Goal: Transaction & Acquisition: Book appointment/travel/reservation

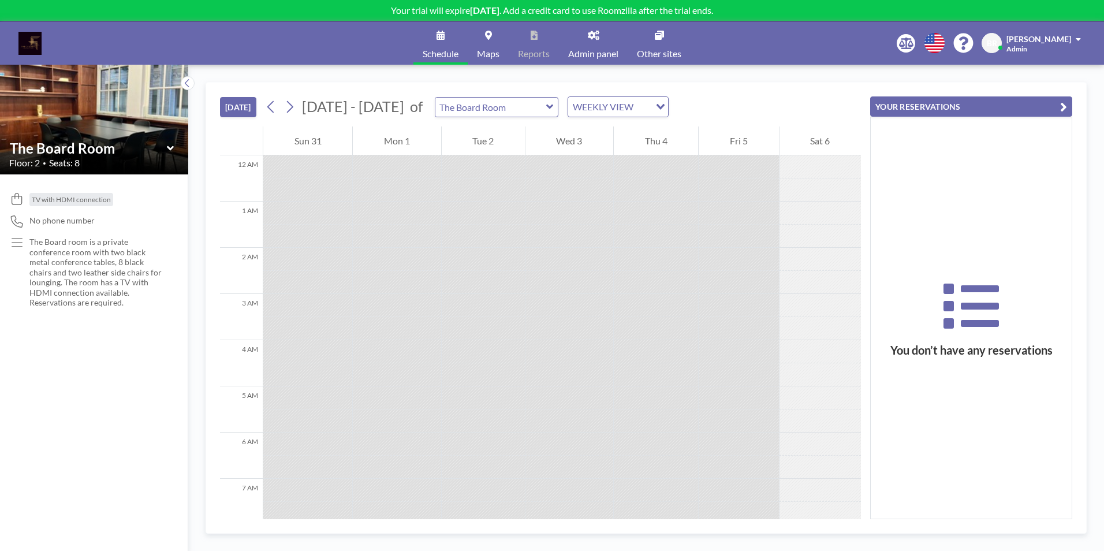
scroll to position [347, 0]
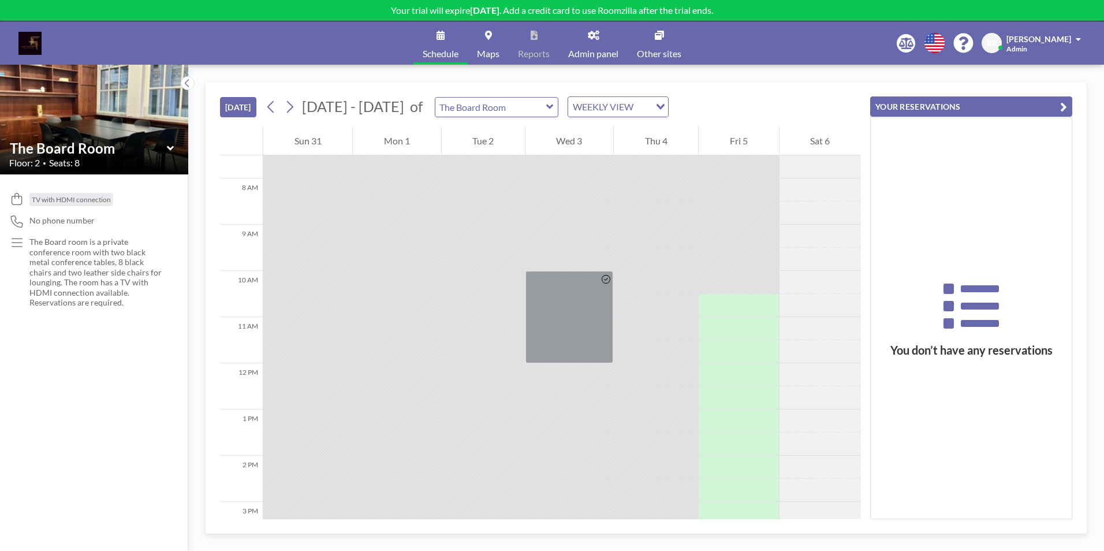
click at [639, 108] on input "Search for option" at bounding box center [643, 106] width 12 height 15
click at [625, 125] on li "DAILY VIEW" at bounding box center [610, 127] width 99 height 17
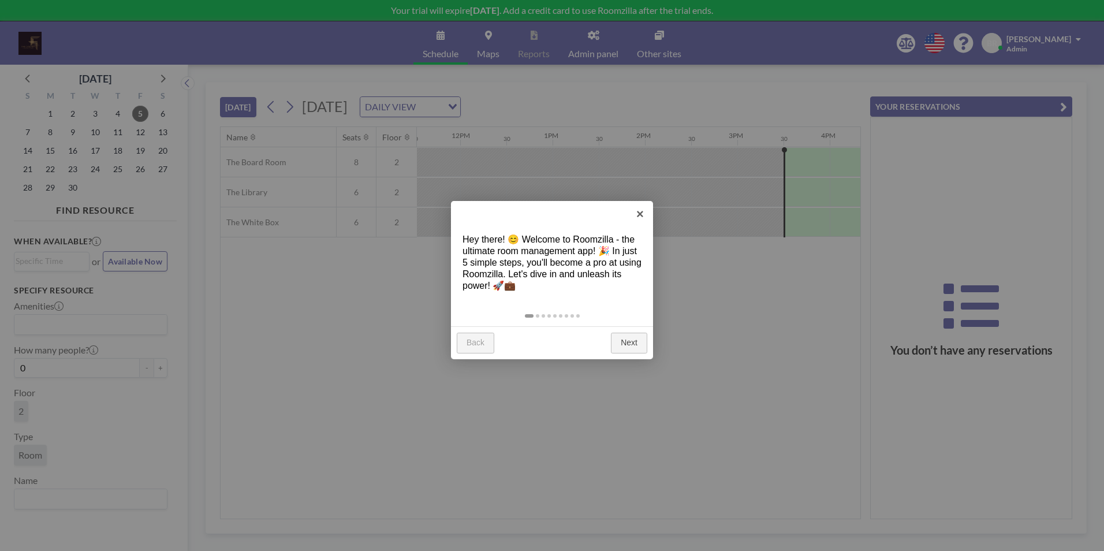
scroll to position [0, 1386]
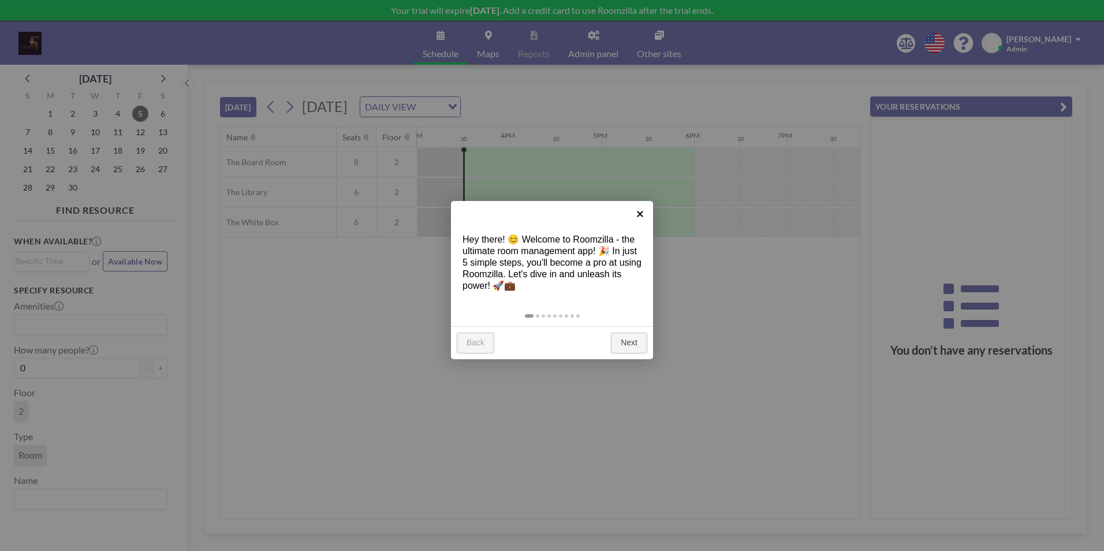
click at [640, 211] on link "×" at bounding box center [640, 214] width 26 height 26
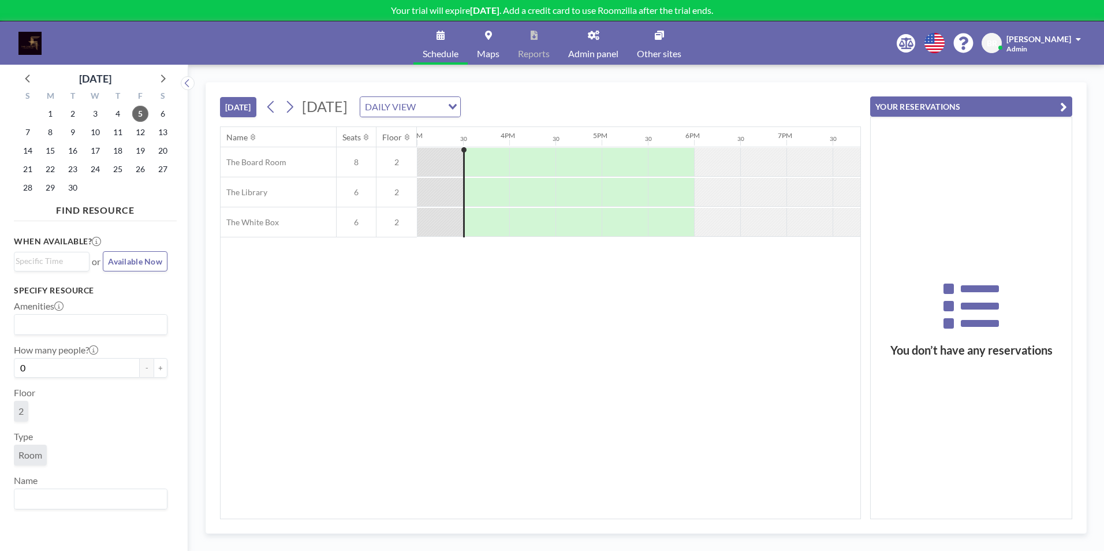
click at [340, 106] on span "[DATE]" at bounding box center [325, 106] width 46 height 17
click at [348, 107] on span "[DATE]" at bounding box center [325, 106] width 46 height 17
click at [236, 107] on button "[DATE]" at bounding box center [238, 107] width 36 height 20
click at [286, 106] on icon at bounding box center [289, 106] width 11 height 17
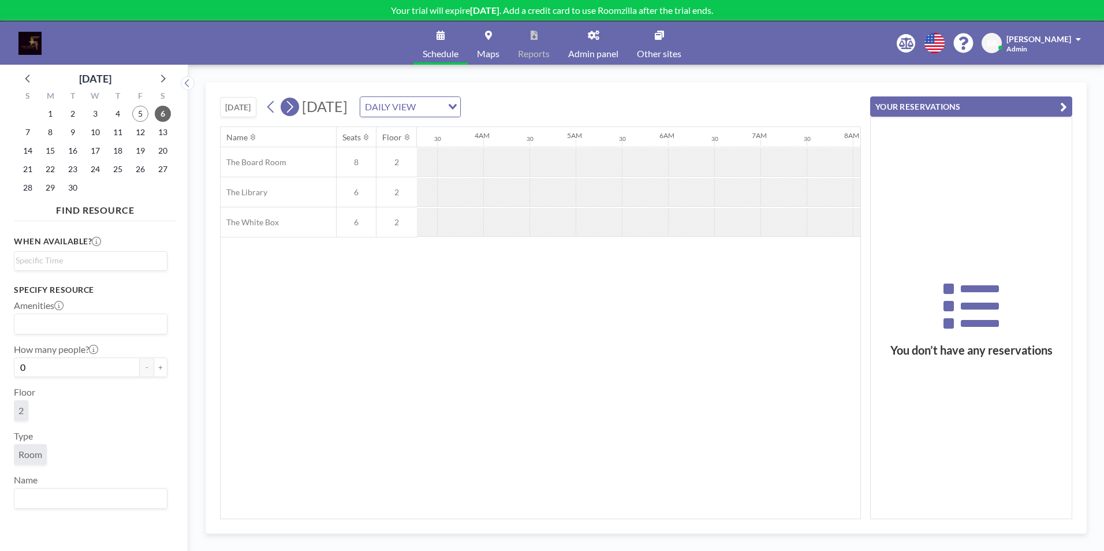
scroll to position [0, 701]
click at [286, 106] on icon at bounding box center [289, 106] width 11 height 17
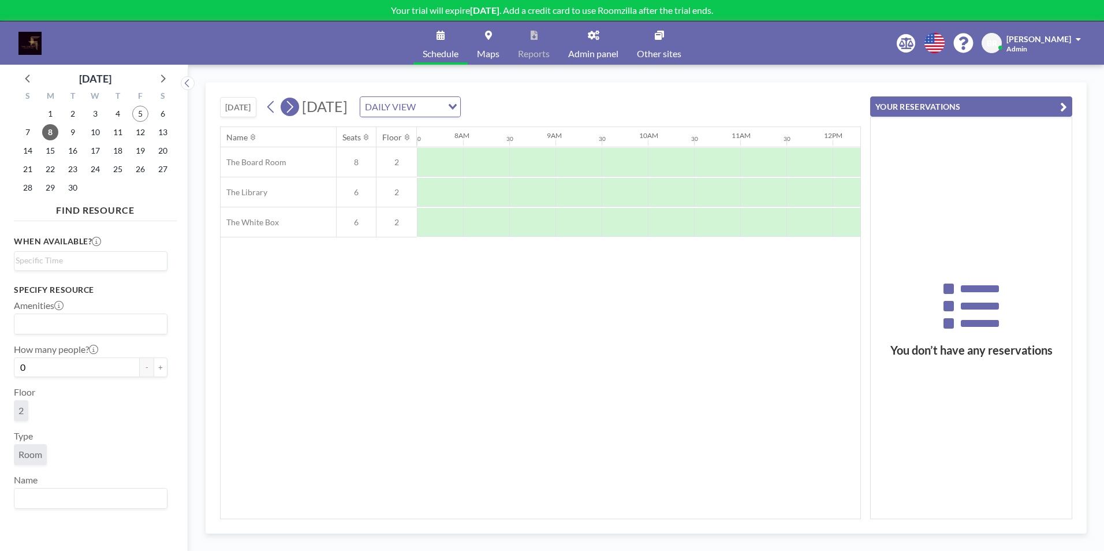
click at [286, 106] on icon at bounding box center [289, 106] width 11 height 17
click at [293, 107] on icon at bounding box center [289, 106] width 11 height 17
click at [270, 107] on icon at bounding box center [271, 106] width 11 height 17
click at [457, 108] on icon "Search for option" at bounding box center [453, 107] width 8 height 6
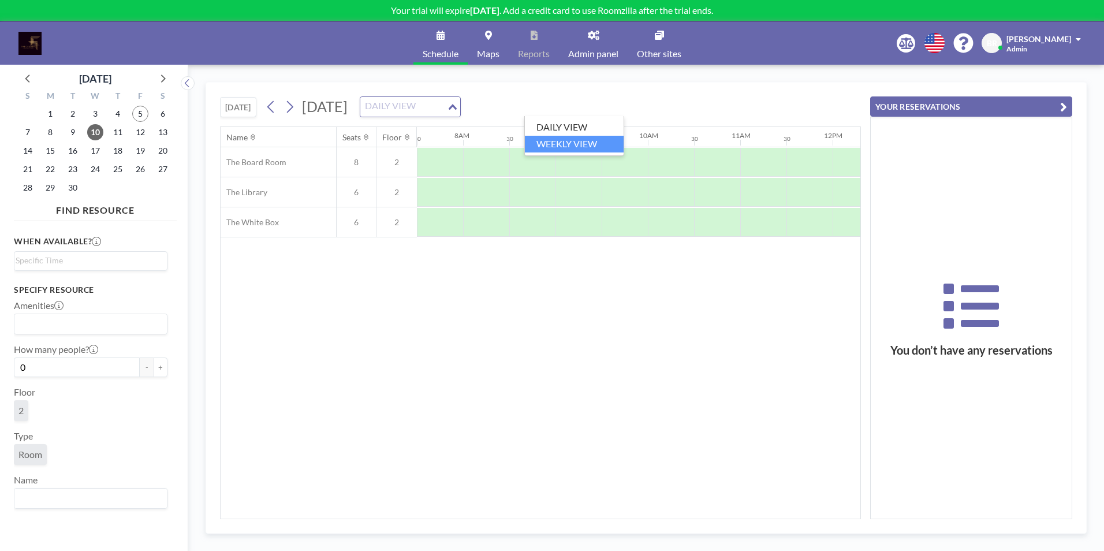
click at [595, 140] on li "WEEKLY VIEW" at bounding box center [574, 144] width 99 height 17
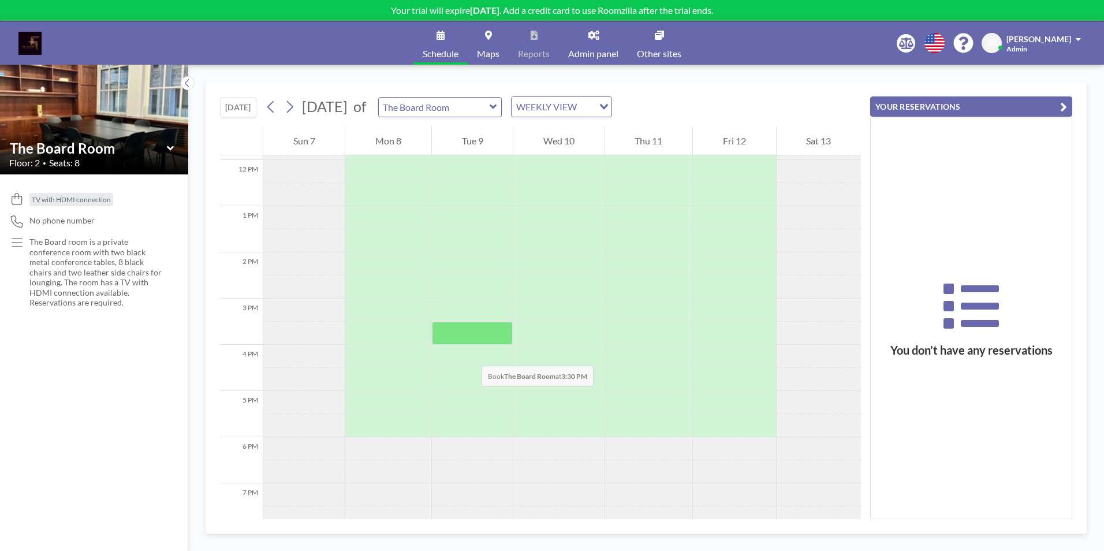
scroll to position [578, 0]
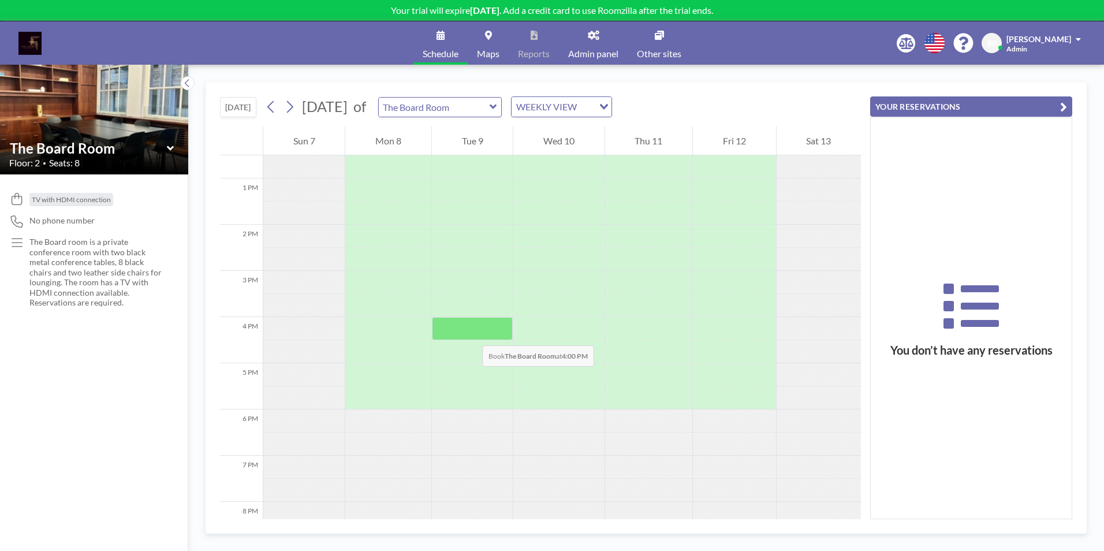
click at [471, 334] on div at bounding box center [472, 328] width 81 height 23
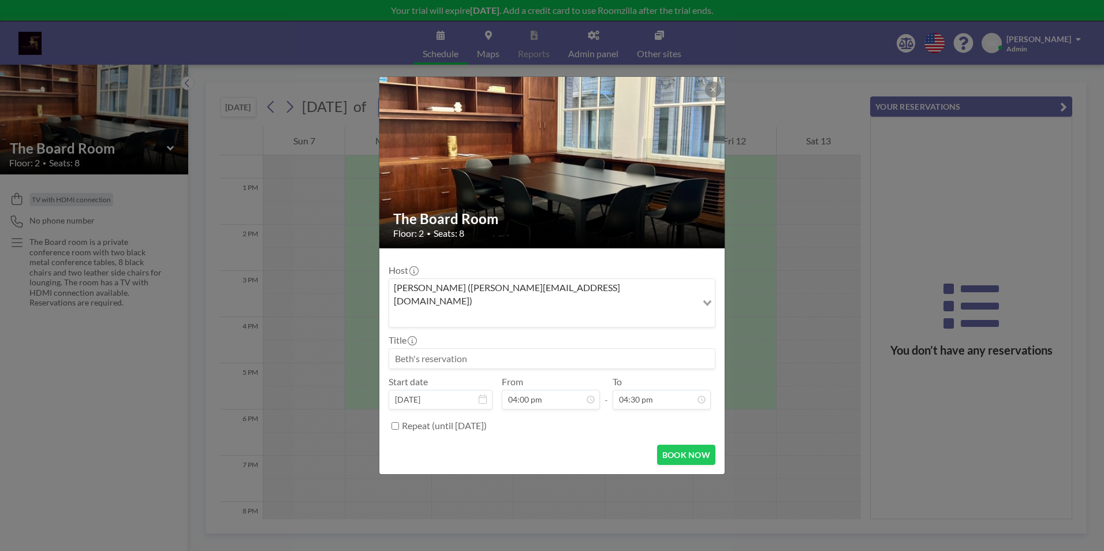
click at [477, 349] on input at bounding box center [552, 359] width 326 height 20
type input "CBTB Board Dinner"
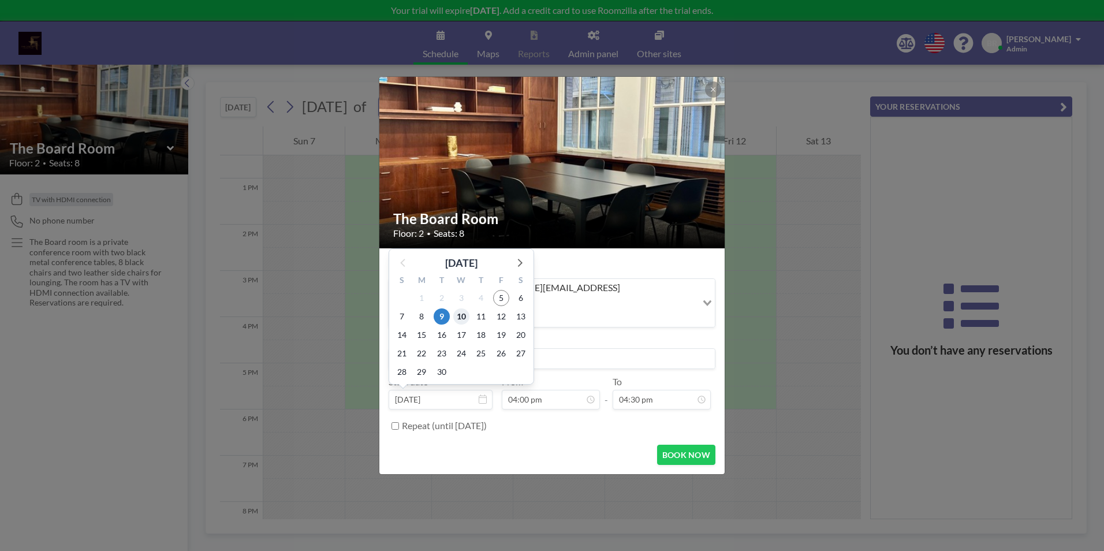
click at [465, 308] on span "10" at bounding box center [461, 316] width 16 height 16
type input "[DATE]"
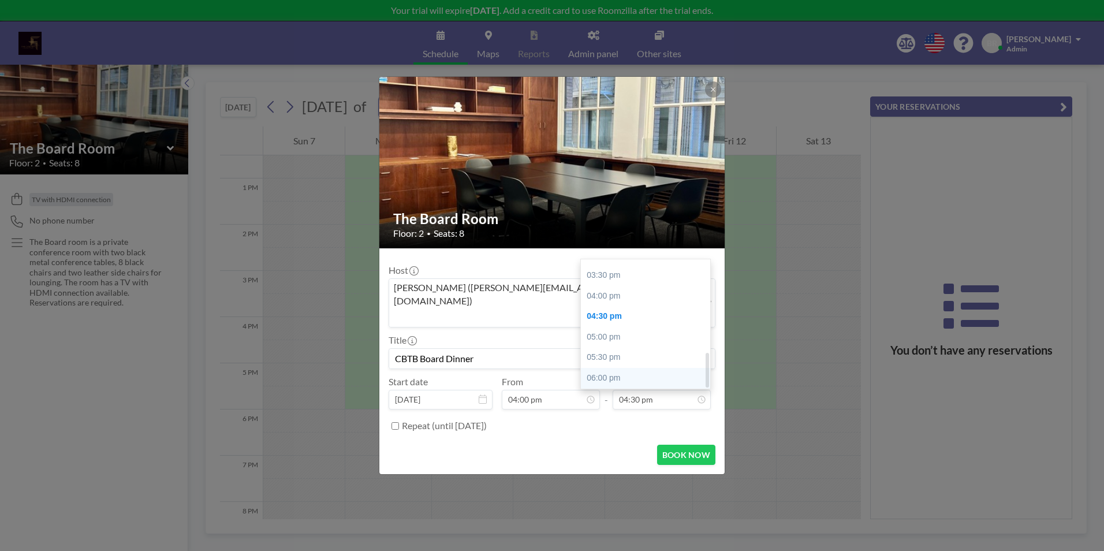
scroll to position [343, 0]
click at [622, 368] on div "06:00 pm" at bounding box center [648, 378] width 135 height 21
type input "06:00 pm"
click at [695, 445] on button "BOOK NOW" at bounding box center [686, 455] width 58 height 20
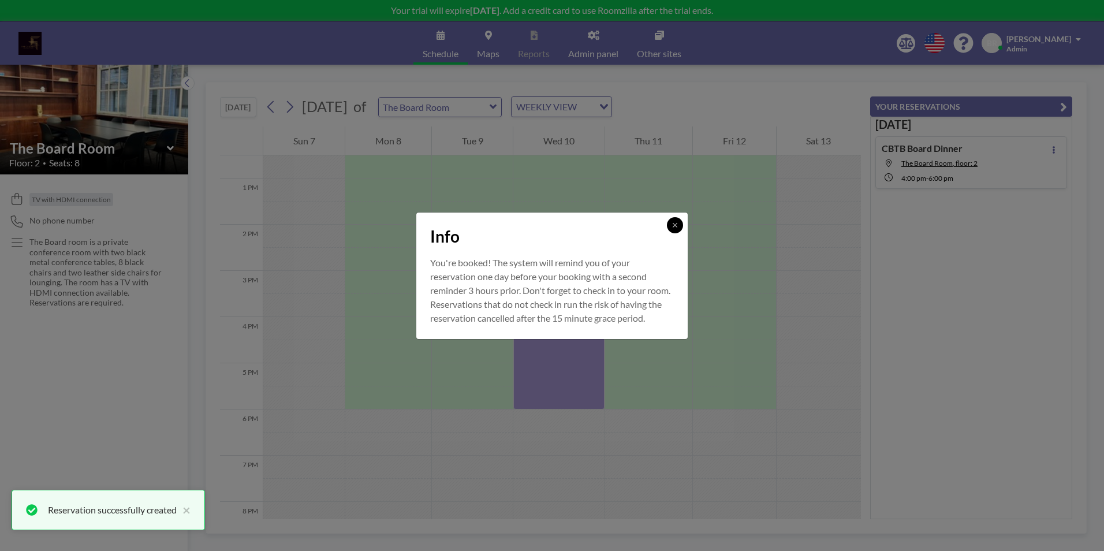
click at [676, 223] on icon at bounding box center [675, 225] width 4 height 4
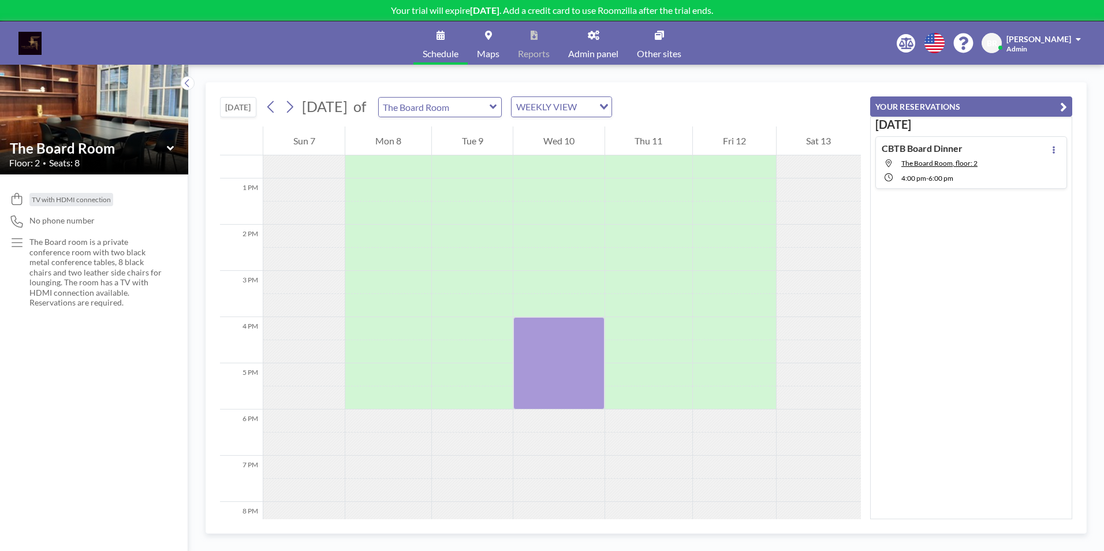
click at [497, 105] on icon at bounding box center [494, 107] width 8 height 12
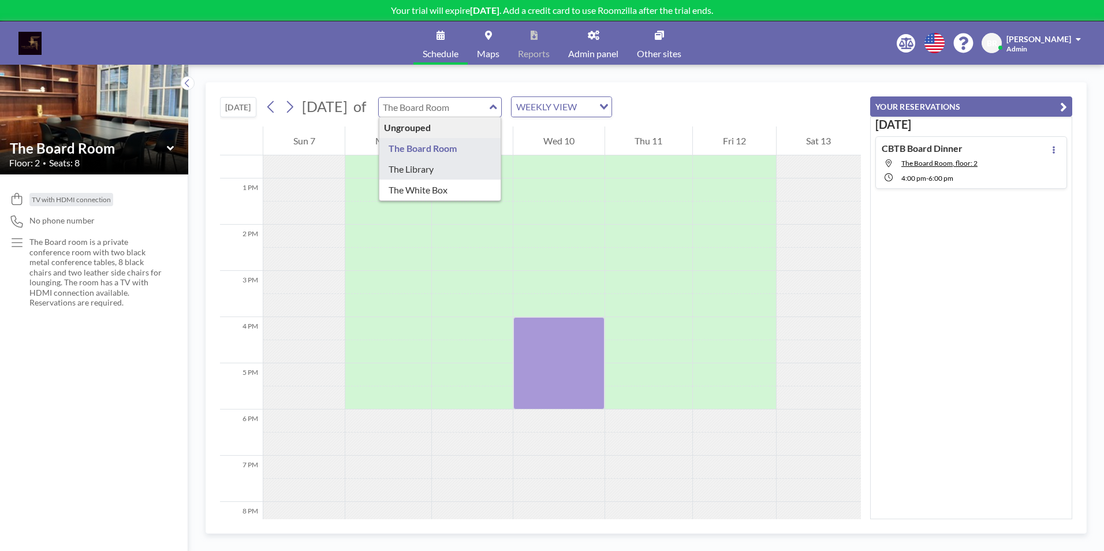
type input "The Library"
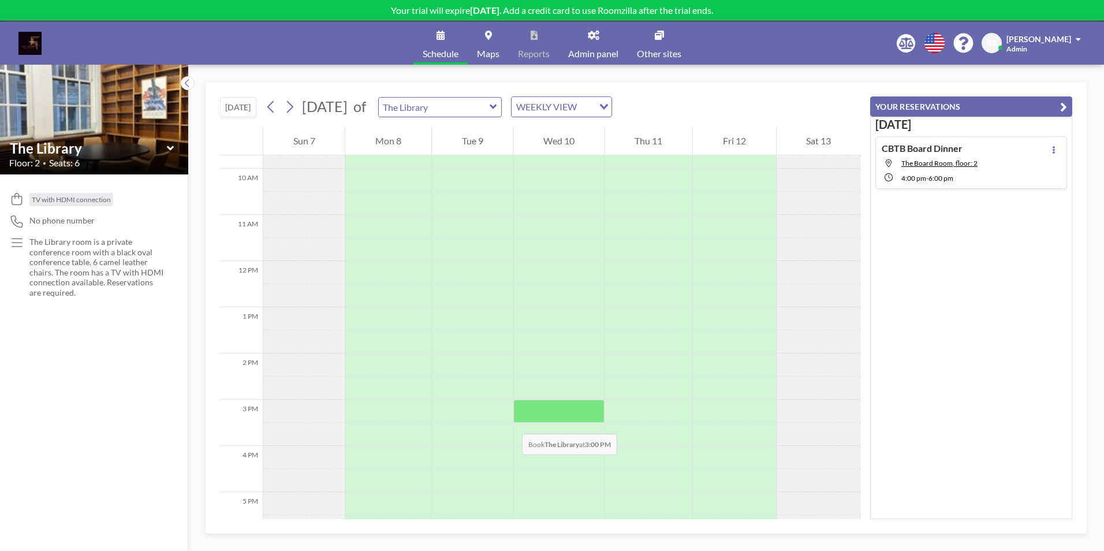
scroll to position [462, 0]
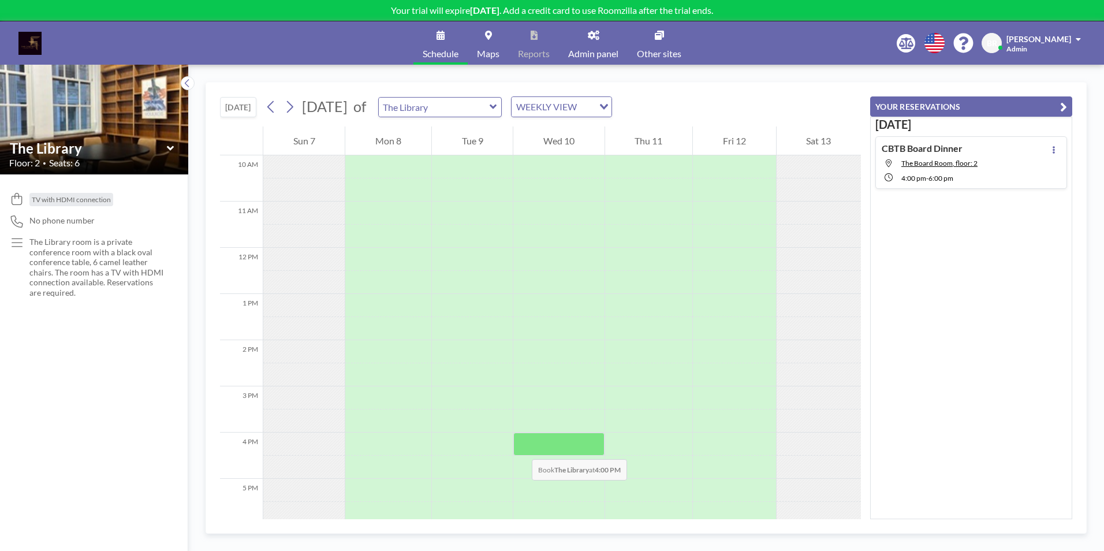
click at [521, 447] on div at bounding box center [558, 444] width 91 height 23
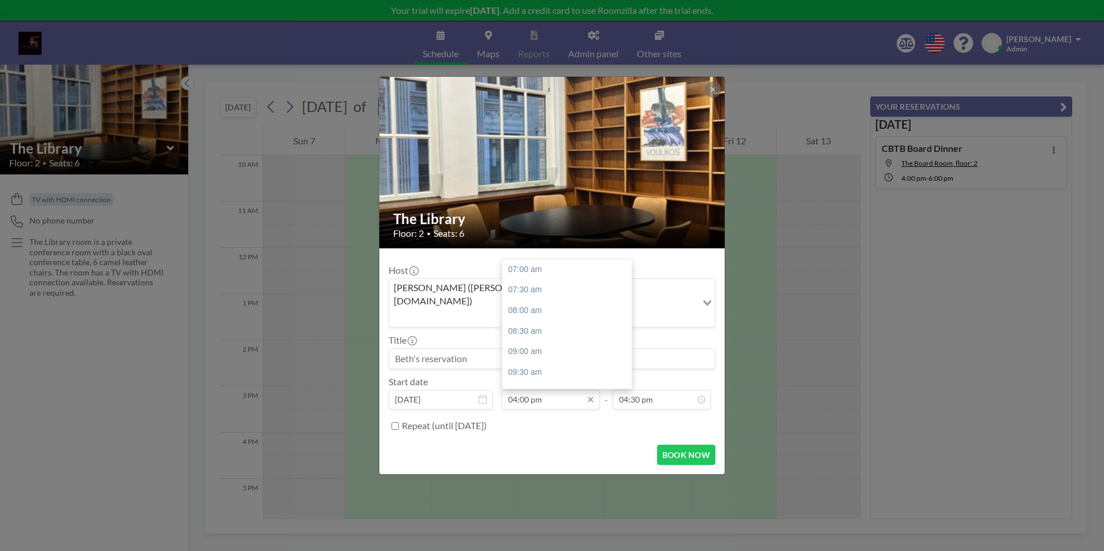
scroll to position [344, 0]
click at [404, 349] on input at bounding box center [552, 359] width 326 height 20
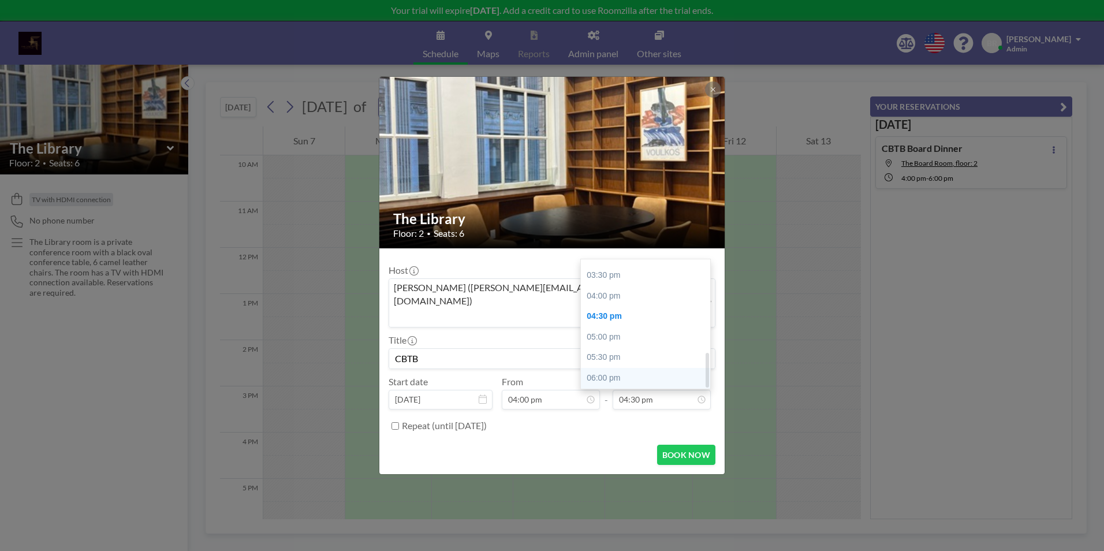
type input "CBTB"
click at [621, 368] on div "06:00 pm" at bounding box center [648, 378] width 135 height 21
type input "06:00 pm"
click at [678, 445] on button "BOOK NOW" at bounding box center [686, 455] width 58 height 20
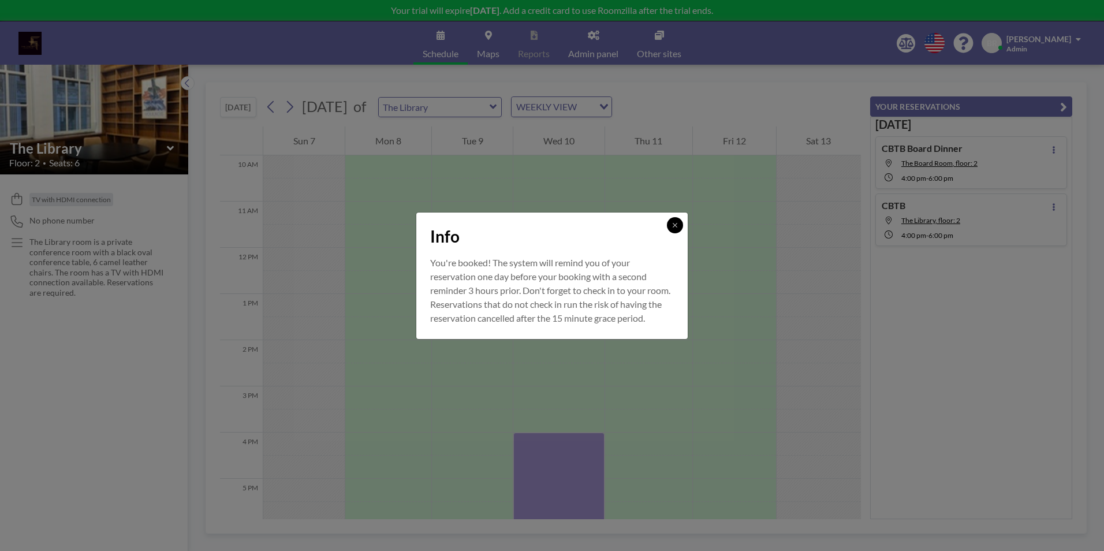
click at [678, 222] on button at bounding box center [675, 225] width 16 height 16
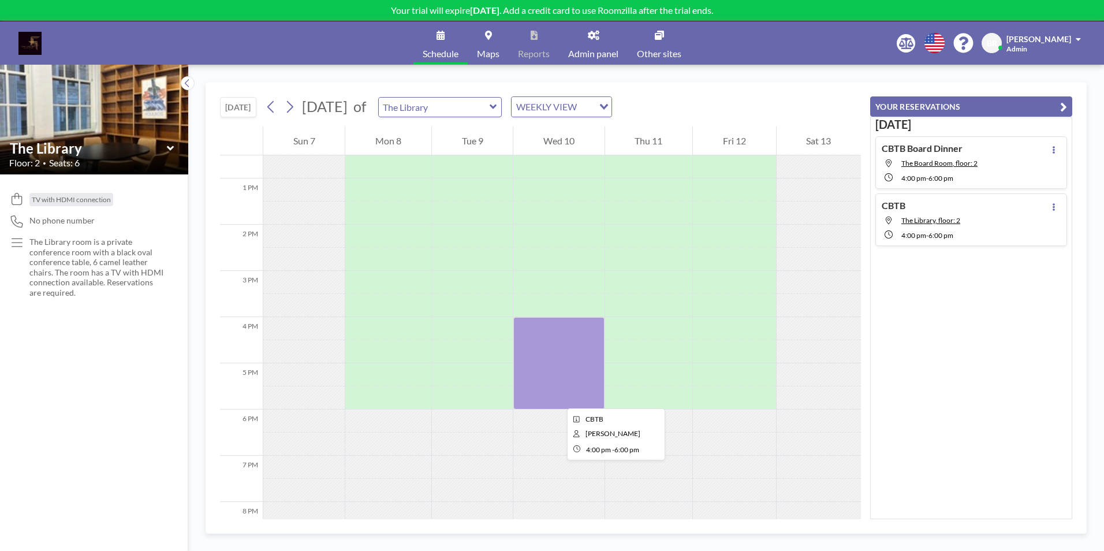
scroll to position [520, 0]
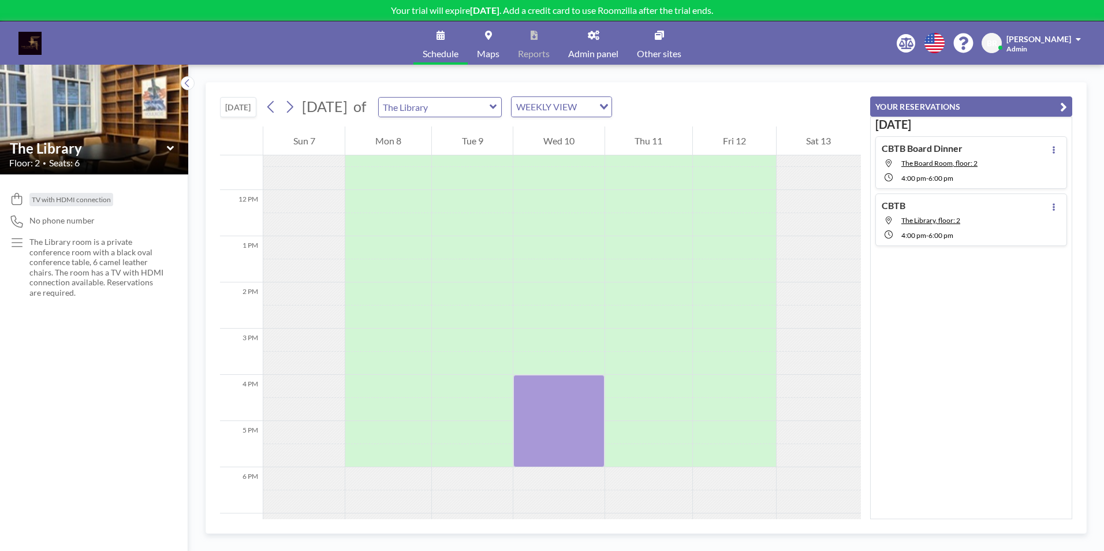
click at [497, 109] on icon at bounding box center [493, 107] width 7 height 5
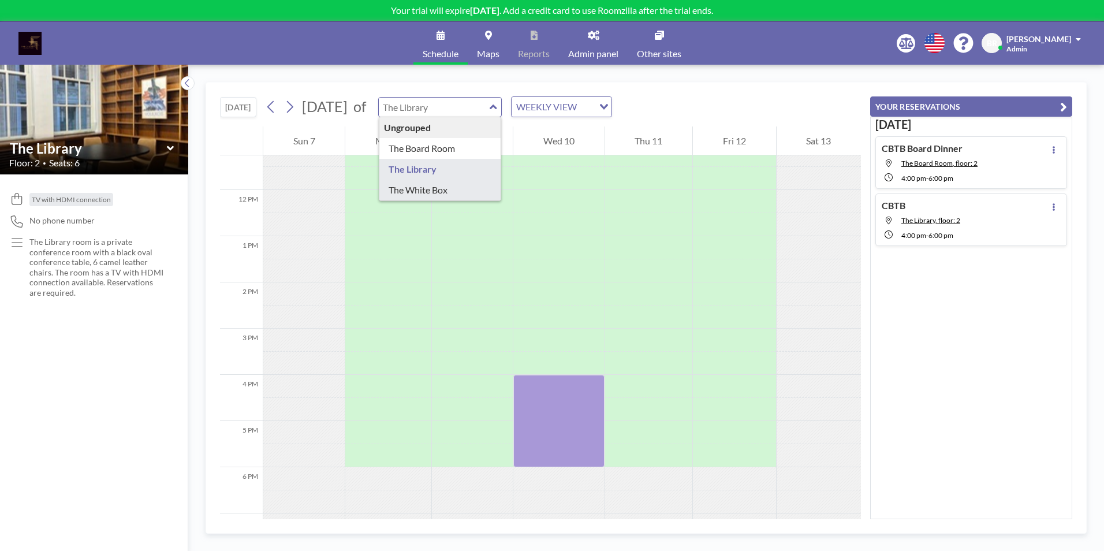
type input "The White Box"
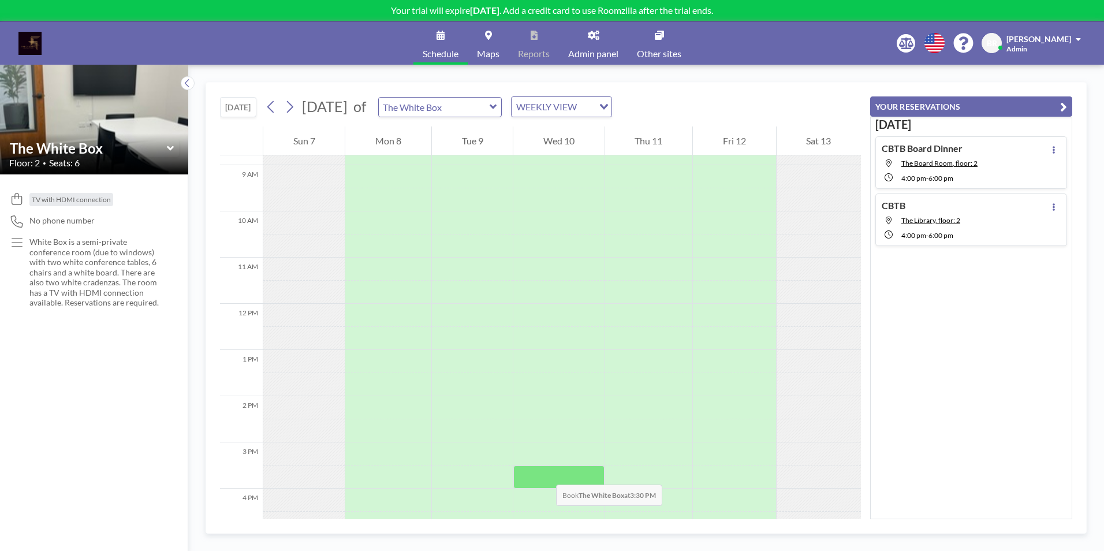
scroll to position [462, 0]
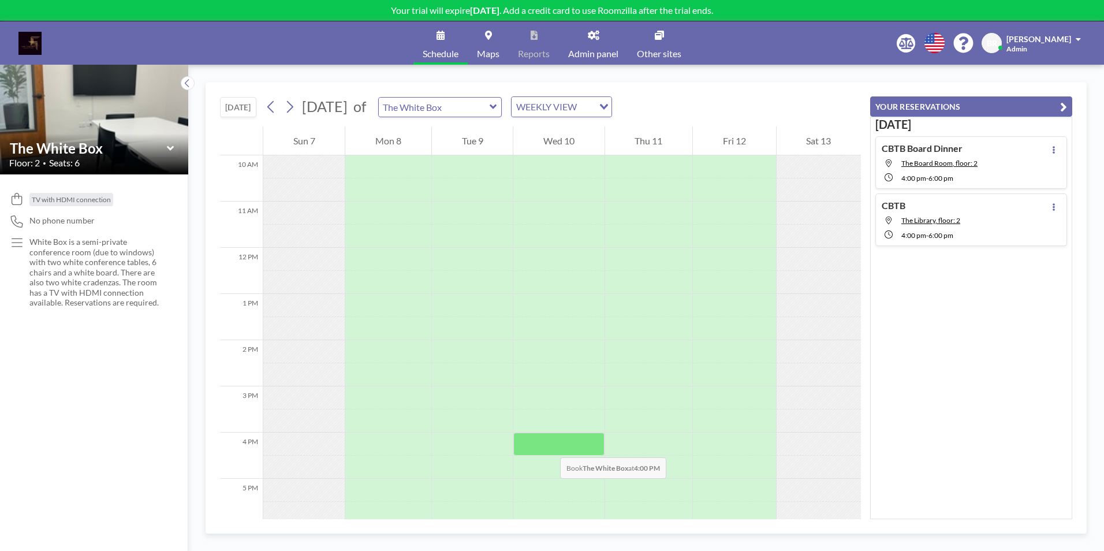
click at [549, 446] on div at bounding box center [558, 444] width 91 height 23
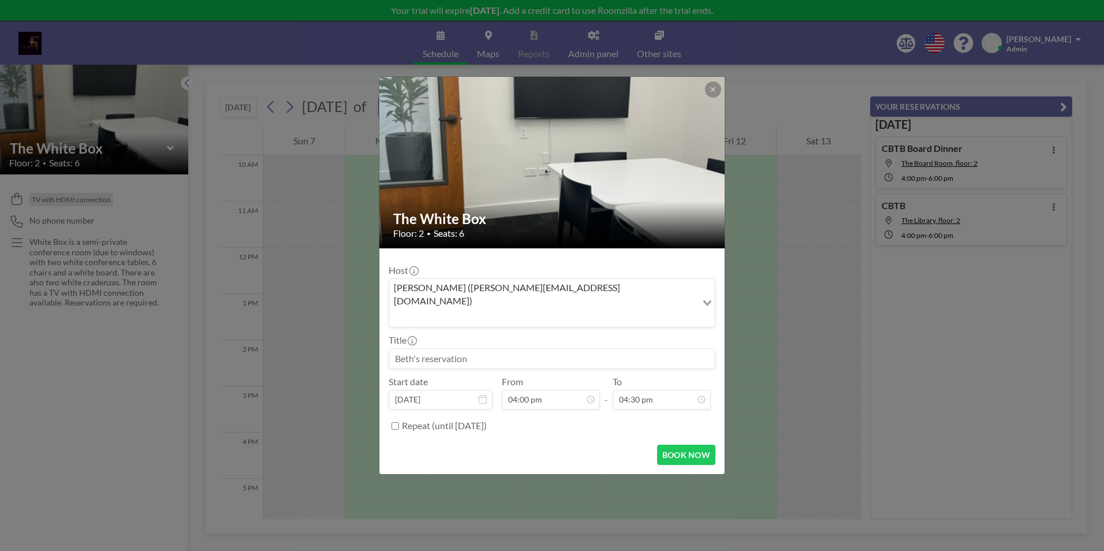
scroll to position [344, 0]
click at [508, 349] on input at bounding box center [552, 359] width 326 height 20
type input "CBTB Board Dinner"
click at [617, 368] on div "06:00 pm" at bounding box center [648, 378] width 135 height 21
type input "06:00 pm"
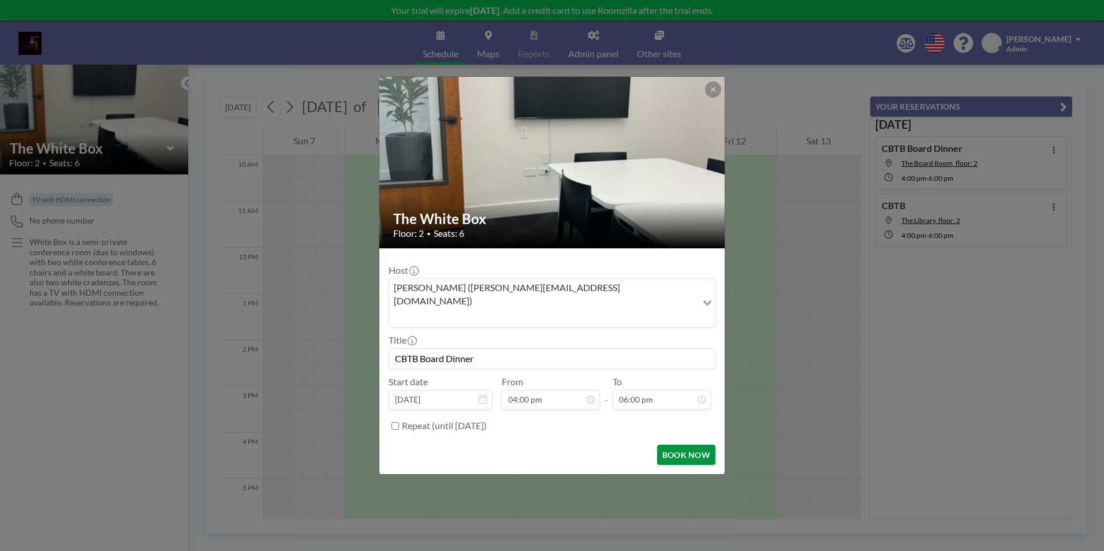
click at [670, 445] on button "BOOK NOW" at bounding box center [686, 455] width 58 height 20
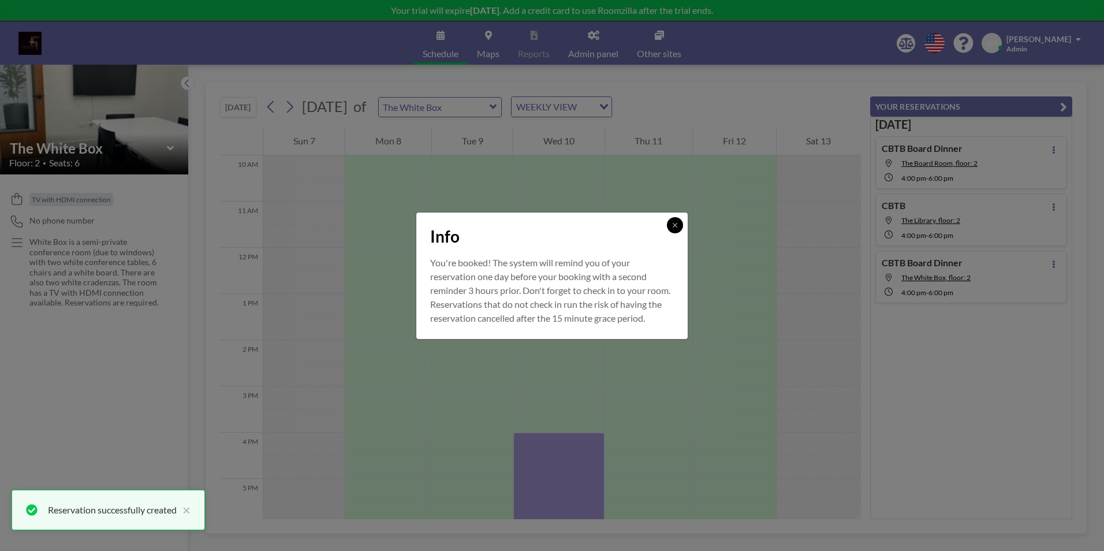
click at [675, 222] on icon at bounding box center [675, 225] width 7 height 7
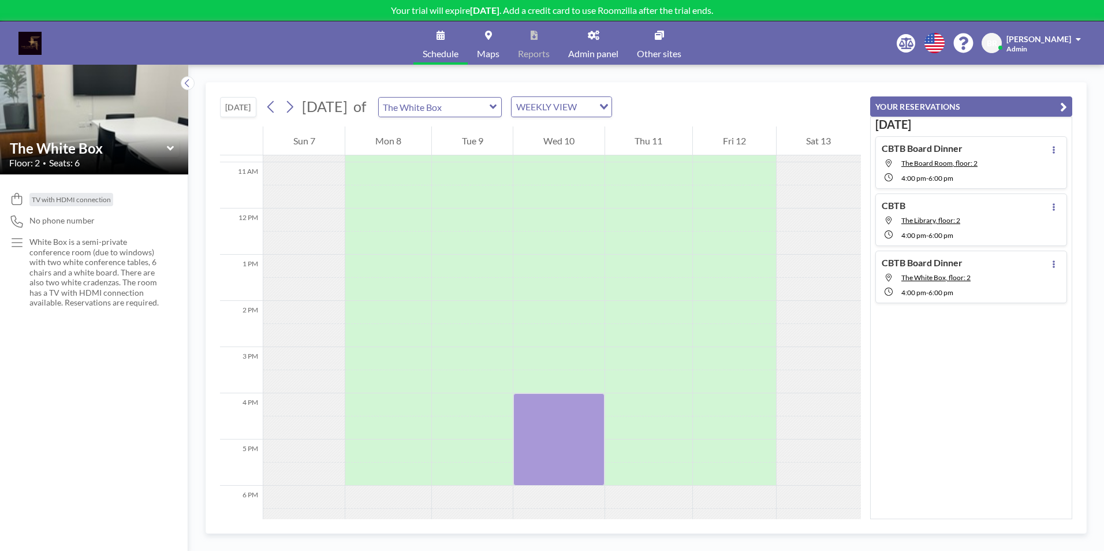
scroll to position [462, 0]
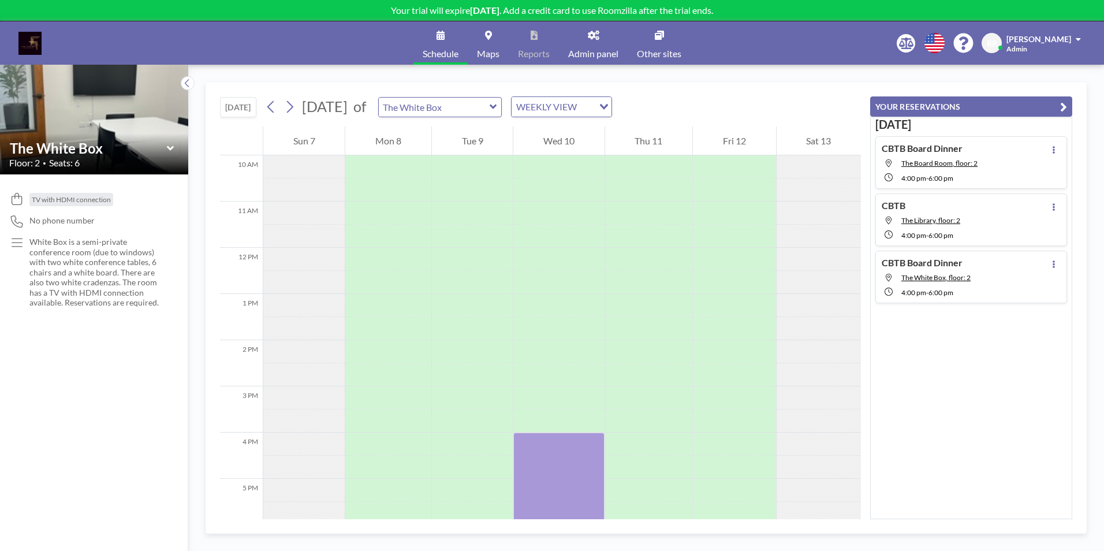
click at [497, 105] on icon at bounding box center [494, 107] width 8 height 12
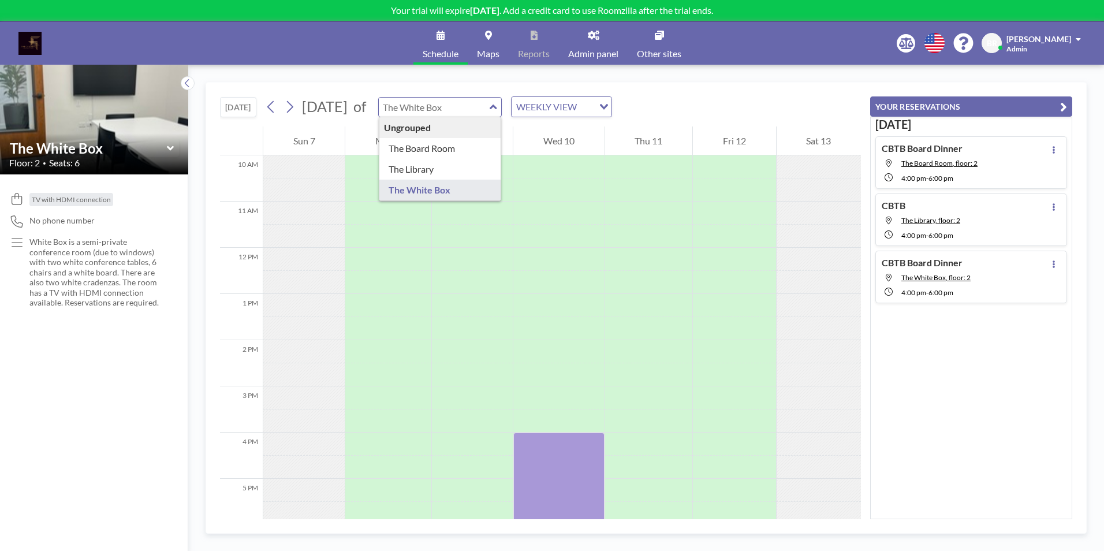
click at [483, 129] on div "Ungrouped" at bounding box center [440, 127] width 122 height 21
click at [526, 84] on div "[DATE] [DATE] of Ungrouped The Board Room The Library The White Box WEEKLY VIEW…" at bounding box center [540, 105] width 641 height 44
click at [491, 130] on div "Ungrouped" at bounding box center [440, 127] width 122 height 21
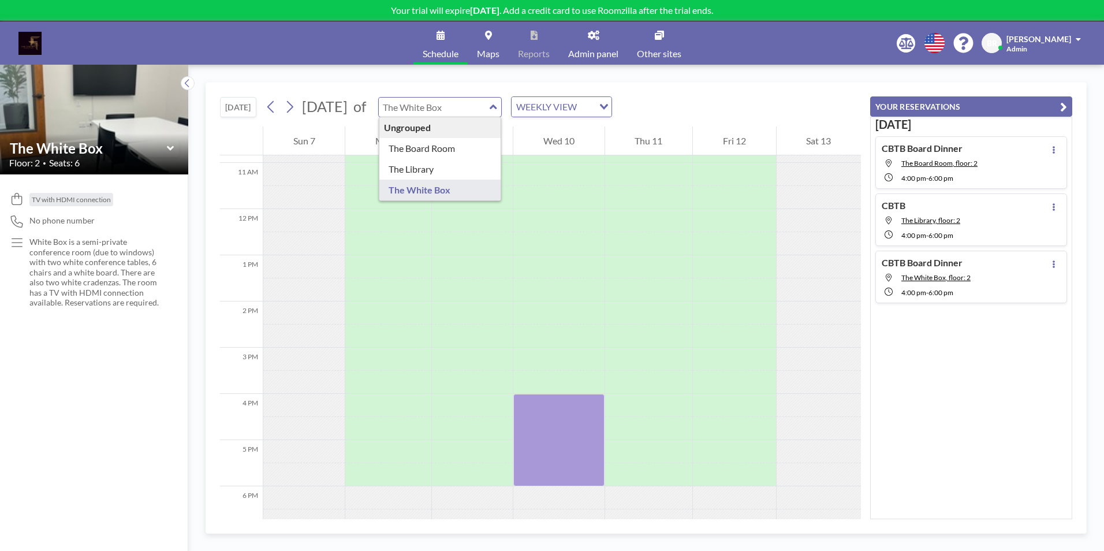
scroll to position [520, 0]
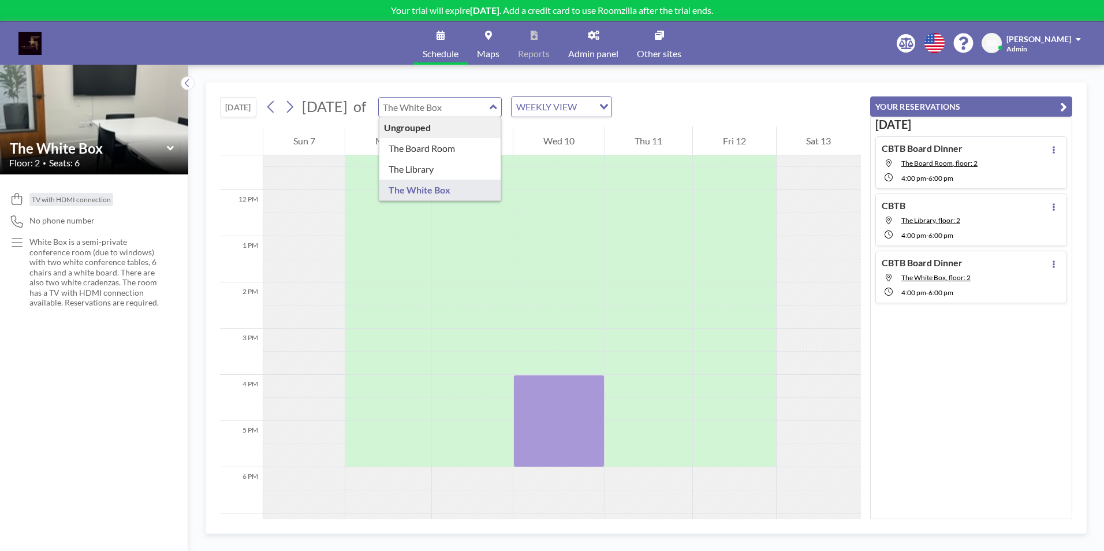
click at [480, 89] on div "[DATE] [DATE] of Ungrouped The Board Room The Library The White Box WEEKLY VIEW…" at bounding box center [540, 105] width 641 height 44
